Goal: Information Seeking & Learning: Learn about a topic

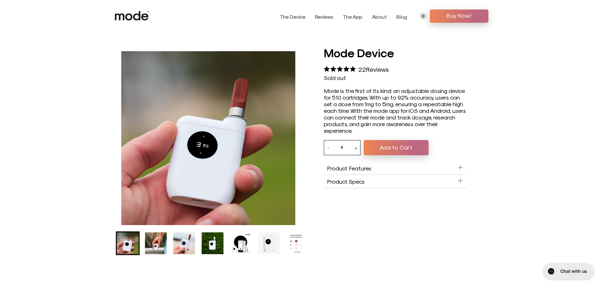
click at [214, 250] on img "Go to slide 4" at bounding box center [213, 244] width 22 height 22
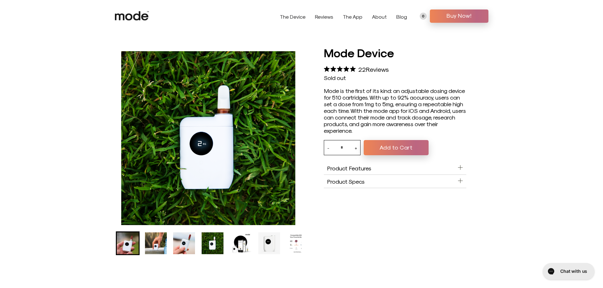
click at [234, 247] on img "Go to slide 5" at bounding box center [241, 244] width 22 height 22
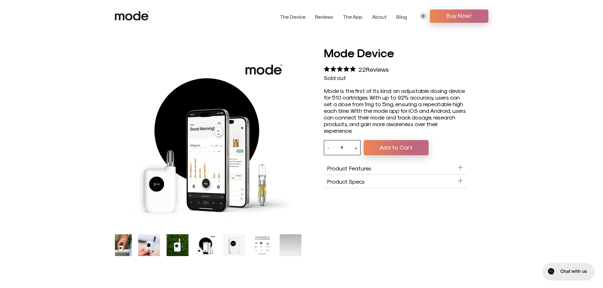
click at [245, 246] on img "Go to slide 6" at bounding box center [234, 245] width 22 height 22
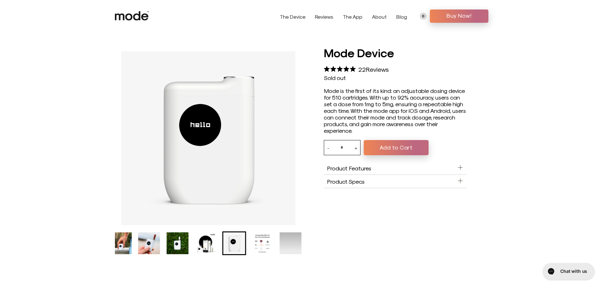
click at [269, 251] on img "Go to slide 7" at bounding box center [262, 244] width 22 height 22
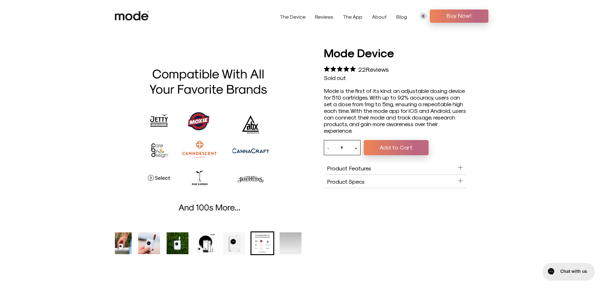
click at [191, 246] on ul "Mode Device product thumbnail" at bounding box center [173, 244] width 187 height 24
click at [209, 246] on img "Go to slide 5" at bounding box center [206, 244] width 22 height 22
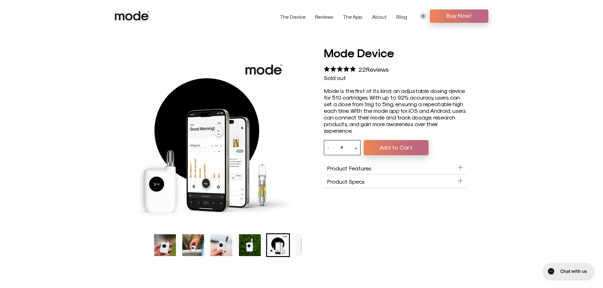
drag, startPoint x: 151, startPoint y: 256, endPoint x: 335, endPoint y: 265, distance: 184.3
click at [335, 265] on div at bounding box center [302, 156] width 418 height 222
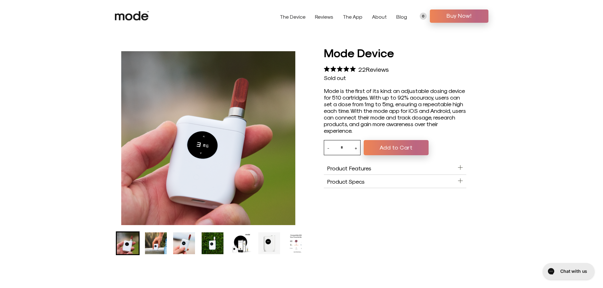
click at [130, 251] on img "Go to slide 1" at bounding box center [128, 244] width 22 height 22
click at [398, 169] on aside "Product Features" at bounding box center [395, 168] width 142 height 13
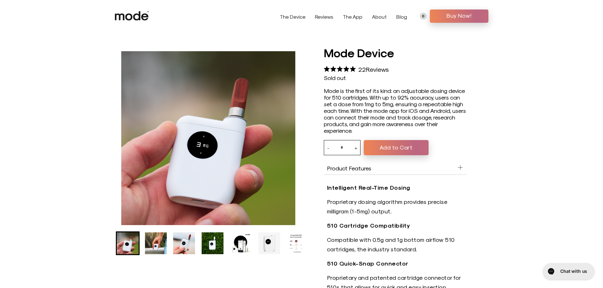
click at [453, 170] on aside "Product Features" at bounding box center [395, 168] width 142 height 13
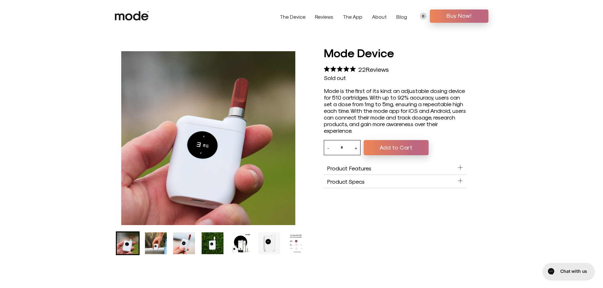
click at [452, 181] on aside "Product Specs" at bounding box center [395, 181] width 142 height 13
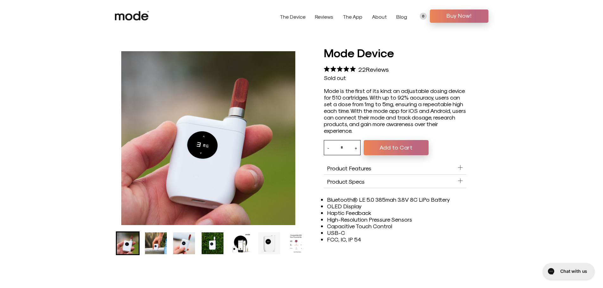
click at [452, 181] on aside "Product Specs" at bounding box center [395, 181] width 142 height 13
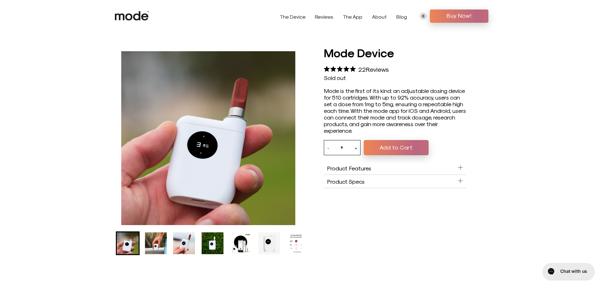
click at [291, 249] on img "Go to slide 7" at bounding box center [297, 244] width 22 height 22
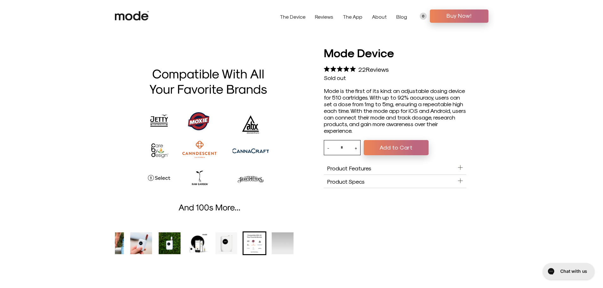
drag, startPoint x: 262, startPoint y: 247, endPoint x: 223, endPoint y: 247, distance: 39.5
click at [223, 247] on ul "Mode Device product thumbnail" at bounding box center [165, 244] width 187 height 24
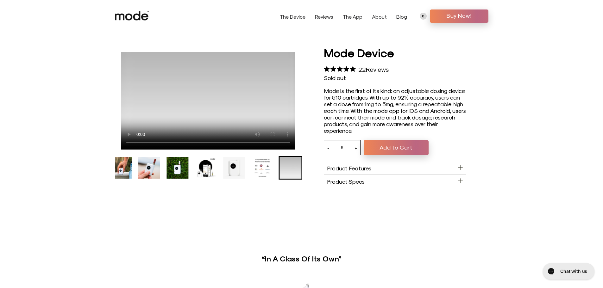
click at [202, 170] on img "Go to slide 5" at bounding box center [206, 168] width 22 height 22
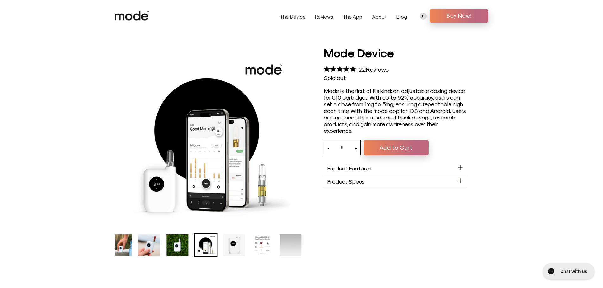
click at [212, 155] on img "5 of 8" at bounding box center [208, 139] width 174 height 176
click at [377, 70] on span "Reviews" at bounding box center [377, 69] width 23 height 8
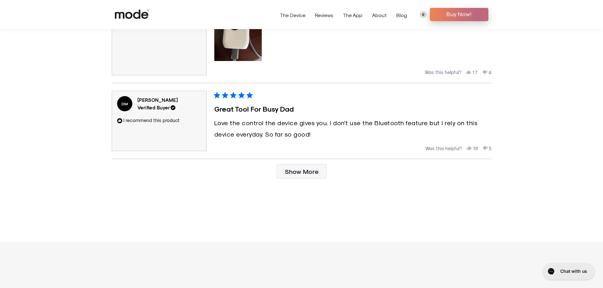
scroll to position [1854, 0]
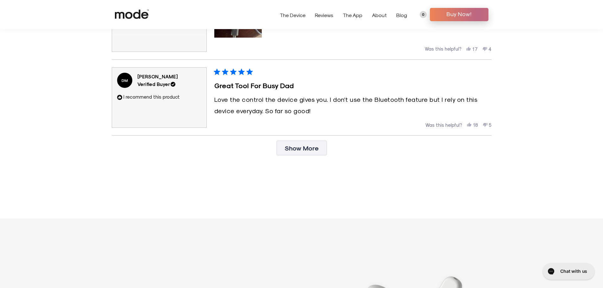
click at [323, 150] on button "Show More" at bounding box center [302, 148] width 50 height 15
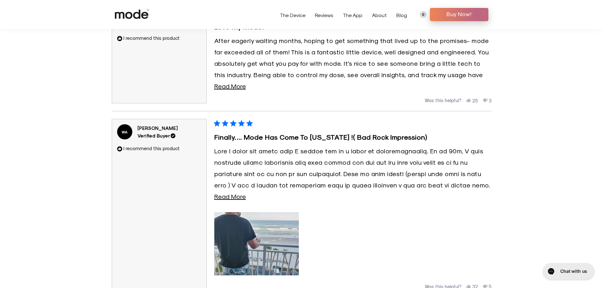
scroll to position [2265, 0]
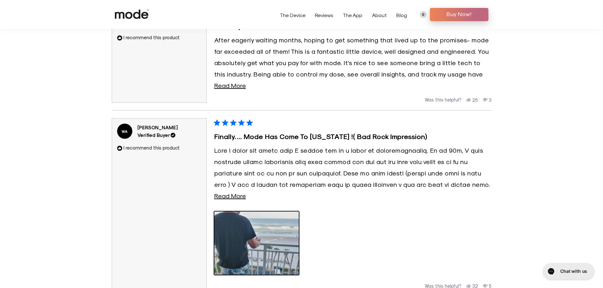
click at [285, 243] on img "Rated 5.0 out of 5 stars Based on 22 reviews" at bounding box center [256, 243] width 89 height 66
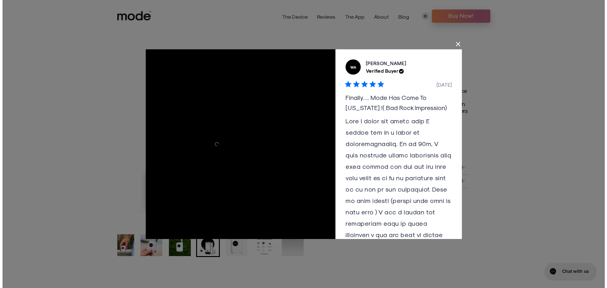
scroll to position [0, 0]
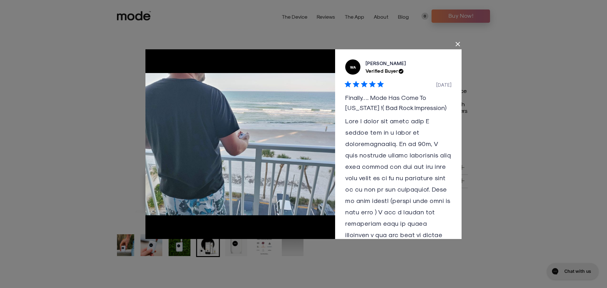
click at [526, 78] on div "User Media and Reviews Gallery WA [PERSON_NAME] Verified Buyer Rated 5 out of 5…" at bounding box center [303, 144] width 607 height 288
